Goal: Information Seeking & Learning: Learn about a topic

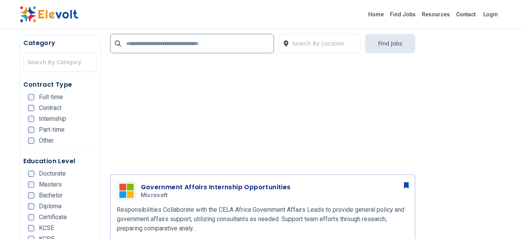
scroll to position [711, 0]
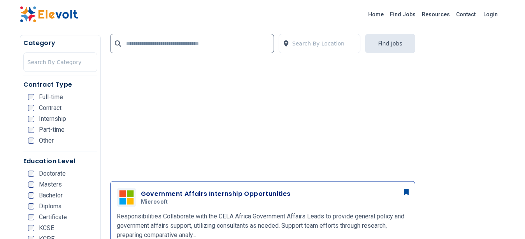
click at [265, 206] on div "Government Affairs Internship Opportunities Microsoft [DATE] [DATE]" at bounding box center [263, 197] width 292 height 19
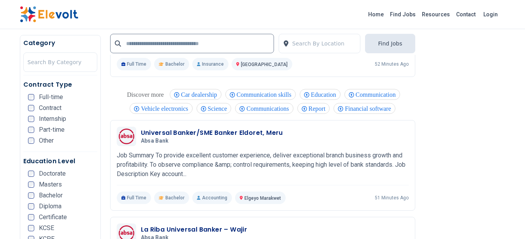
scroll to position [1225, 0]
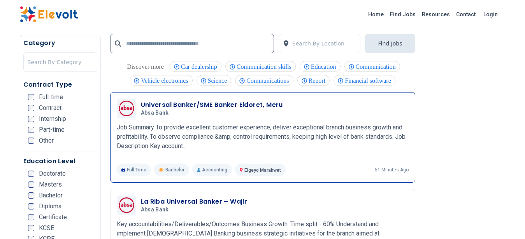
click at [263, 139] on p "Job Summary To provide excellent customer experience, deliver exceptional branc…" at bounding box center [263, 137] width 292 height 28
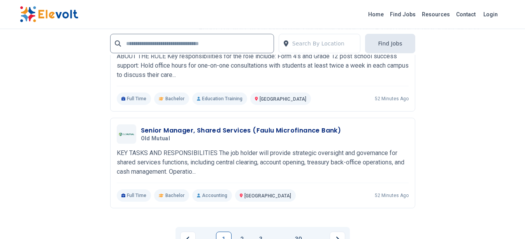
scroll to position [1739, 0]
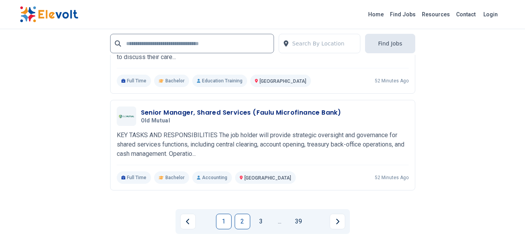
click at [246, 215] on link "2" at bounding box center [243, 222] width 16 height 16
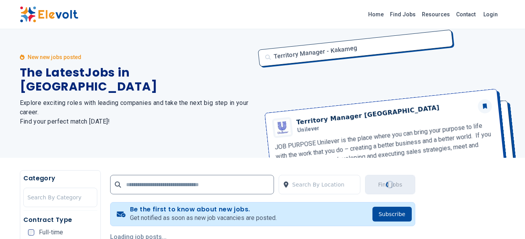
scroll to position [0, 0]
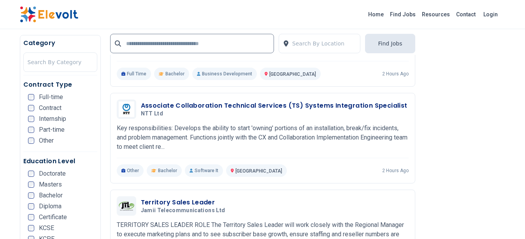
scroll to position [368, 0]
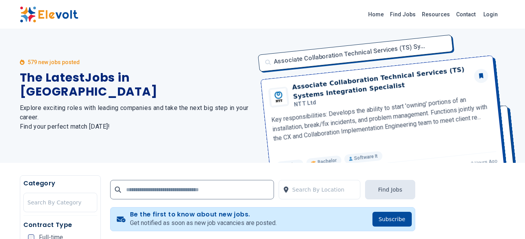
scroll to position [1, 0]
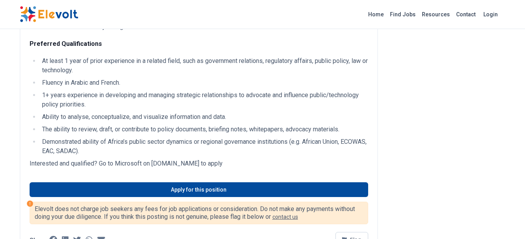
scroll to position [394, 0]
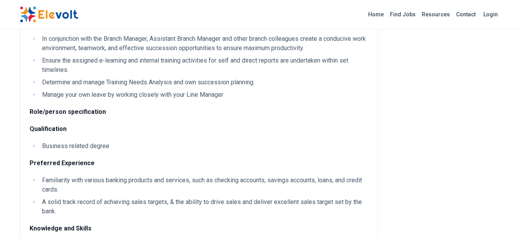
scroll to position [788, 0]
